Goal: Task Accomplishment & Management: Use online tool/utility

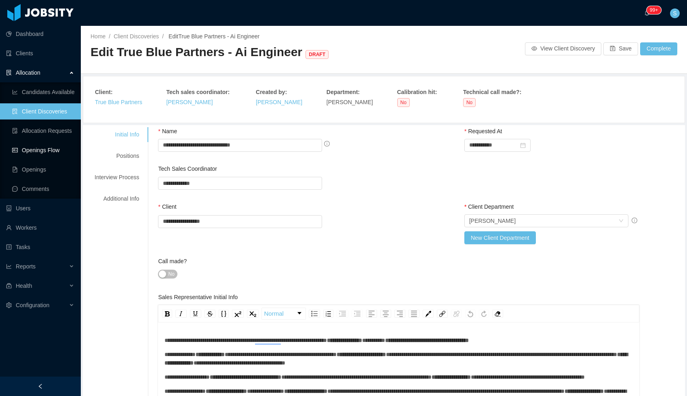
click at [47, 147] on link "Openings Flow" at bounding box center [43, 150] width 62 height 16
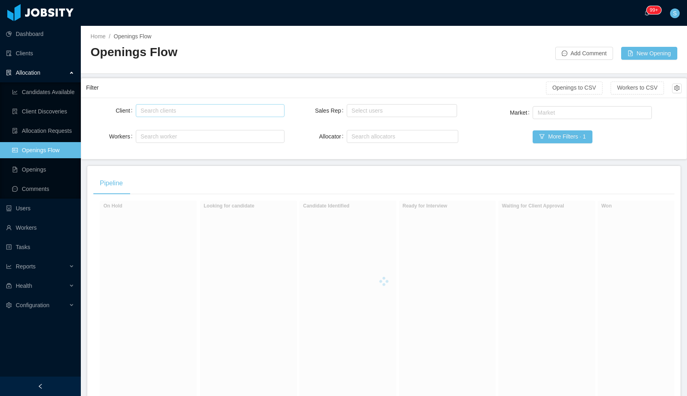
click at [184, 112] on div "Search clients" at bounding box center [208, 111] width 135 height 8
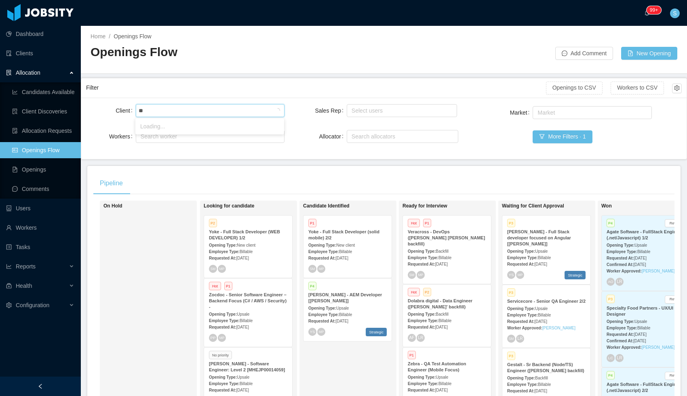
type input "***"
click at [178, 125] on li "Teesnap" at bounding box center [209, 126] width 149 height 13
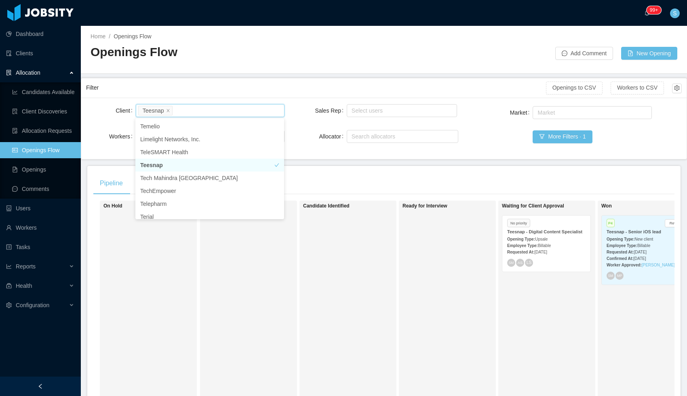
scroll to position [0, 48]
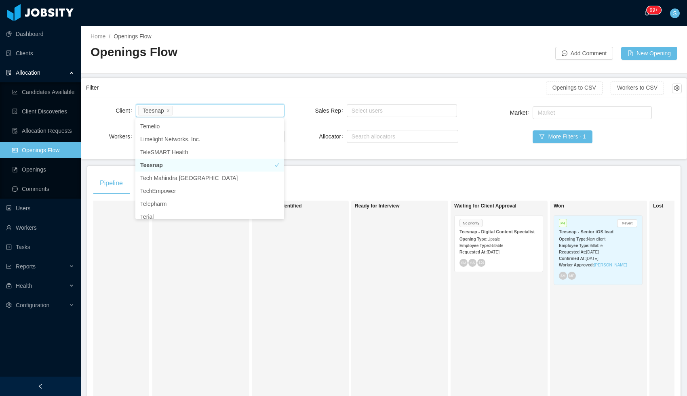
click at [539, 251] on div "No priority Teesnap - Digital Content Specialist Opening Type: Upsale Employee …" at bounding box center [499, 244] width 88 height 56
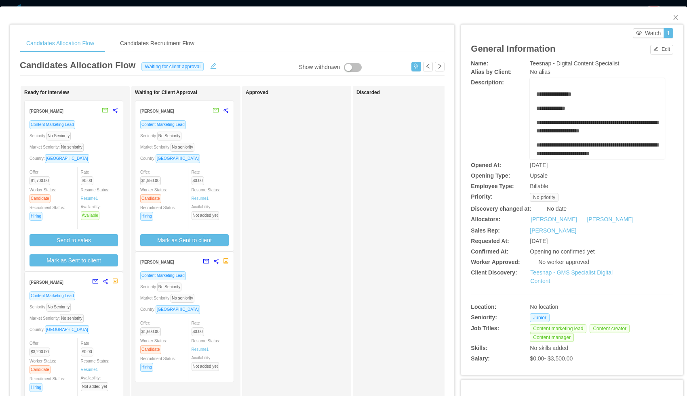
scroll to position [0, 311]
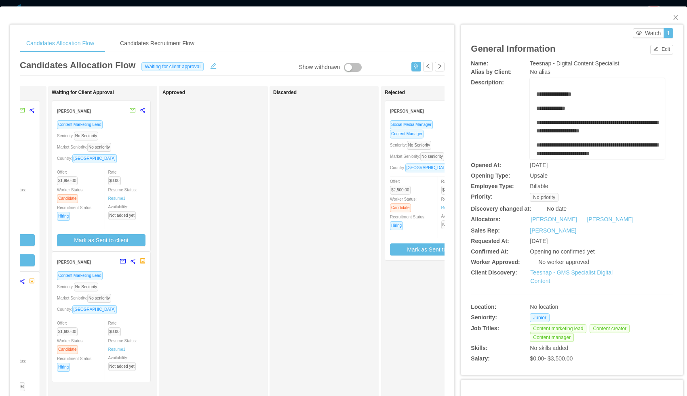
click at [126, 127] on div "Content Marketing Lead" at bounding box center [101, 124] width 89 height 9
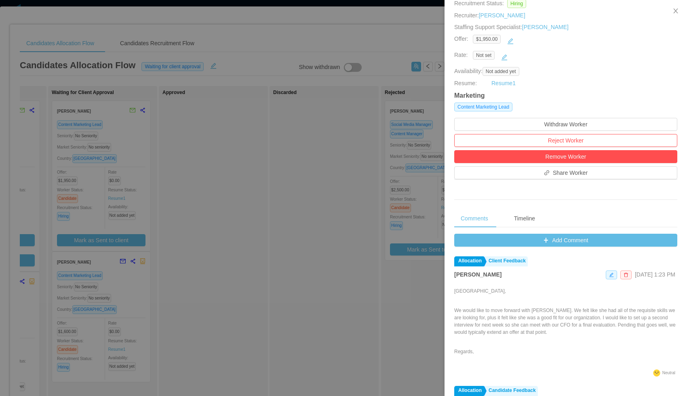
scroll to position [130, 0]
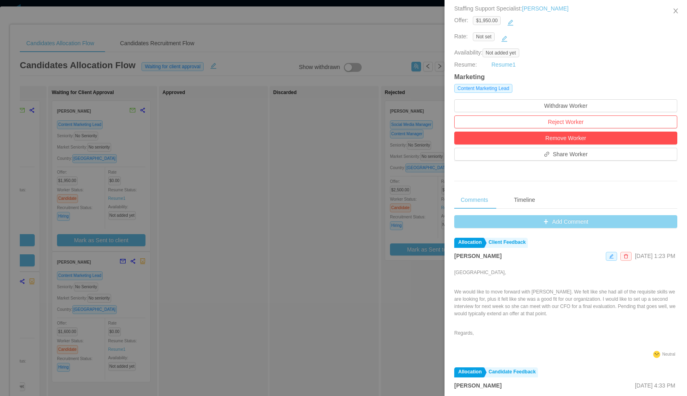
click at [497, 225] on button "Add Comment" at bounding box center [565, 221] width 223 height 13
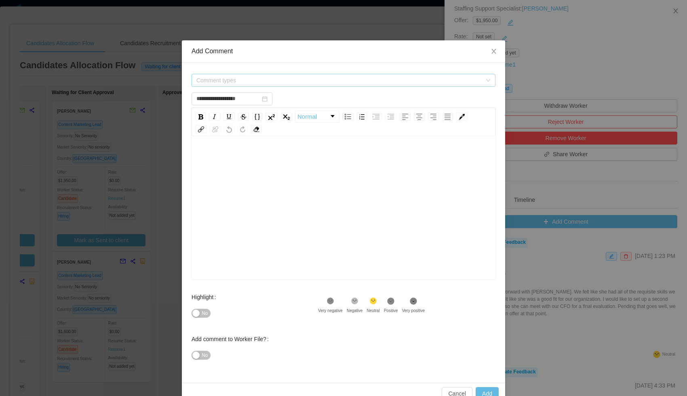
click at [254, 82] on span "Comment types" at bounding box center [338, 80] width 285 height 8
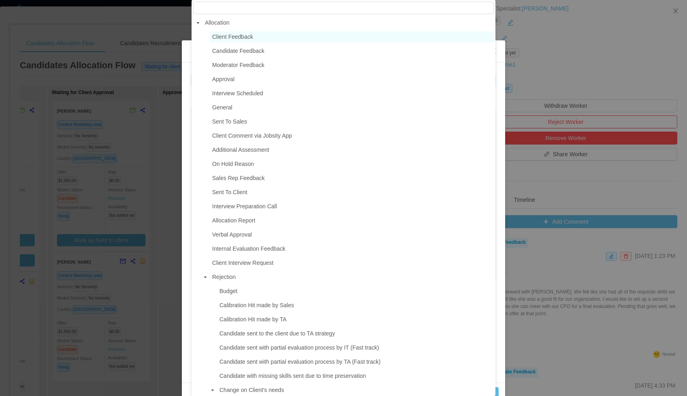
click at [227, 37] on span "Client Feedback" at bounding box center [232, 37] width 41 height 6
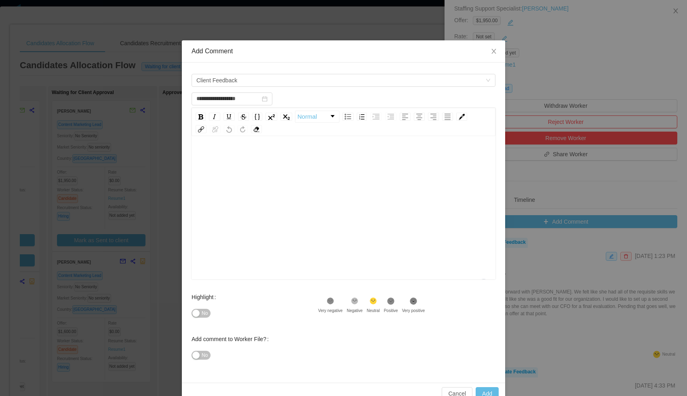
click at [255, 152] on div "To enrich screen reader interactions, please activate Accessibility in Grammarl…" at bounding box center [343, 158] width 291 height 16
click at [495, 392] on button "Add" at bounding box center [487, 394] width 23 height 13
type input "**********"
